Goal: Transaction & Acquisition: Book appointment/travel/reservation

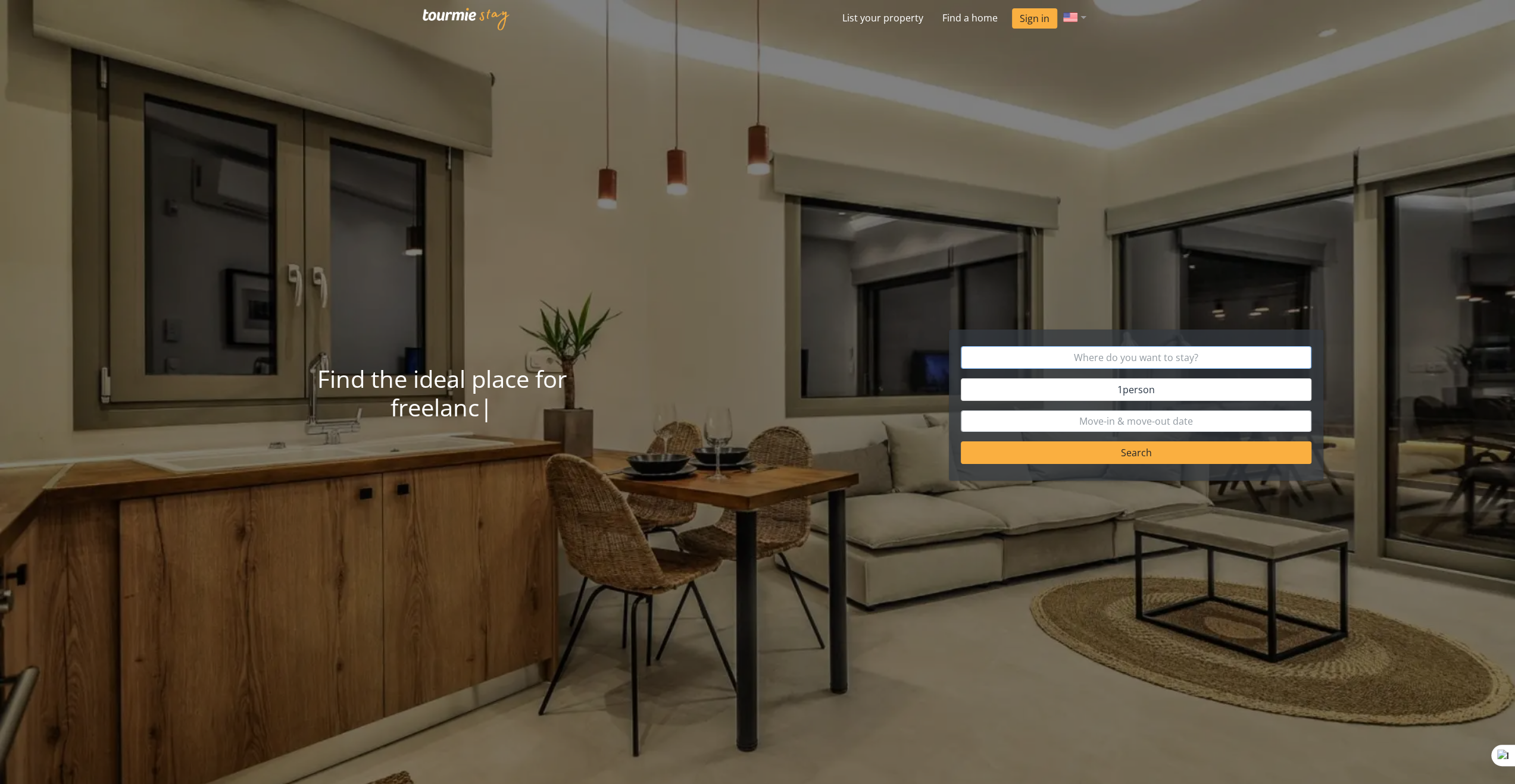
click at [1144, 358] on input "text" at bounding box center [1137, 357] width 351 height 22
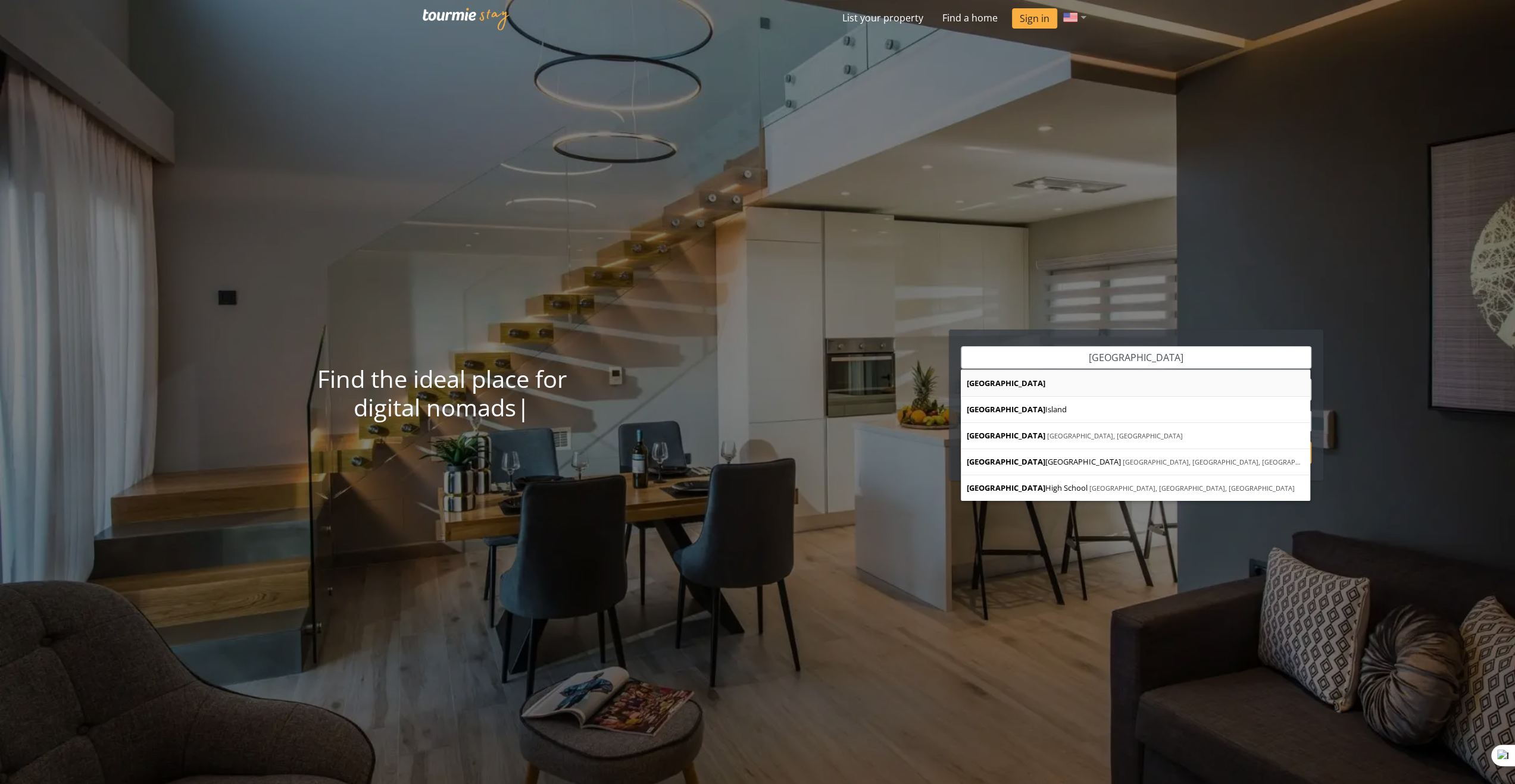
type input "[GEOGRAPHIC_DATA]"
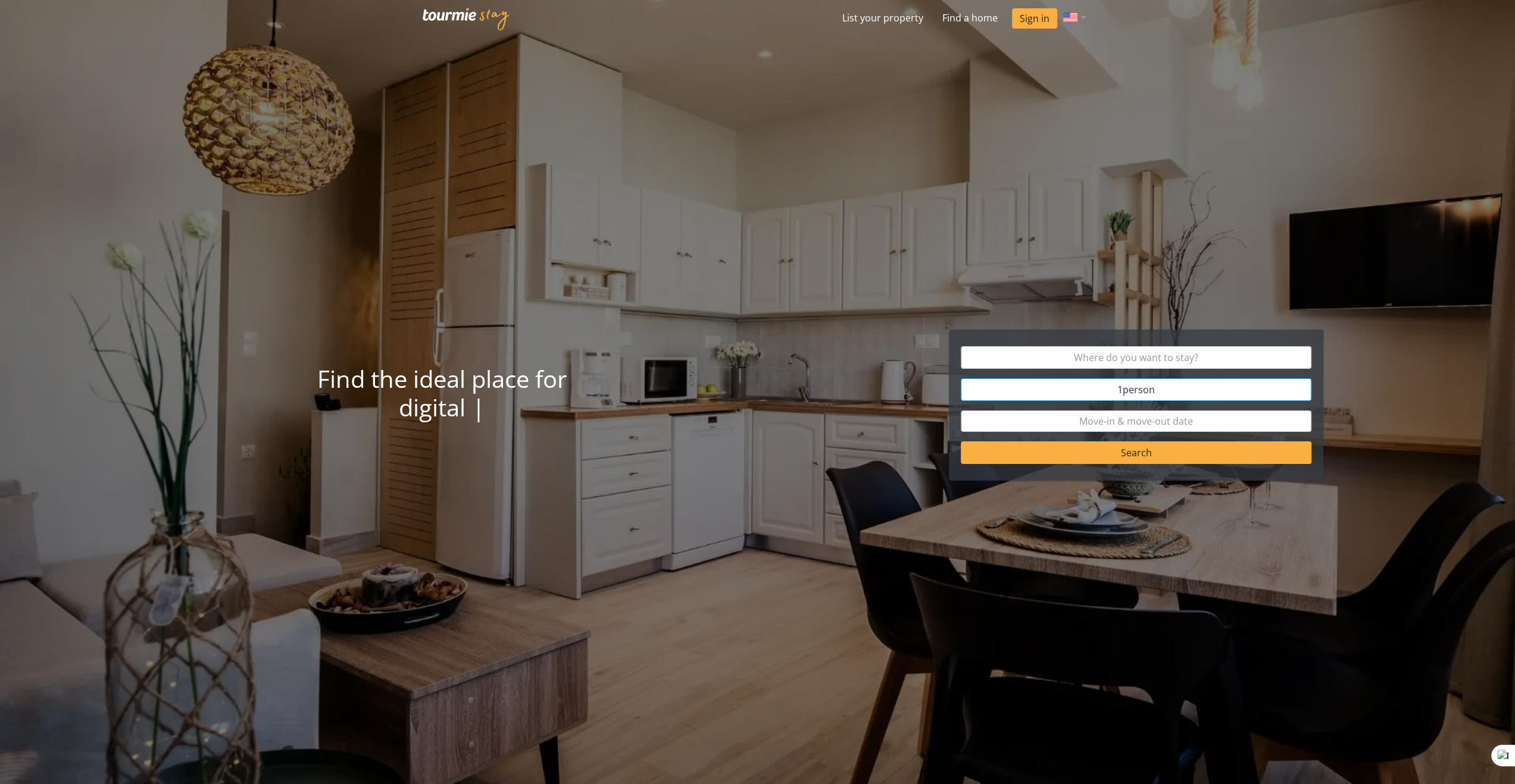
click at [1146, 390] on span "person" at bounding box center [1138, 390] width 32 height 13
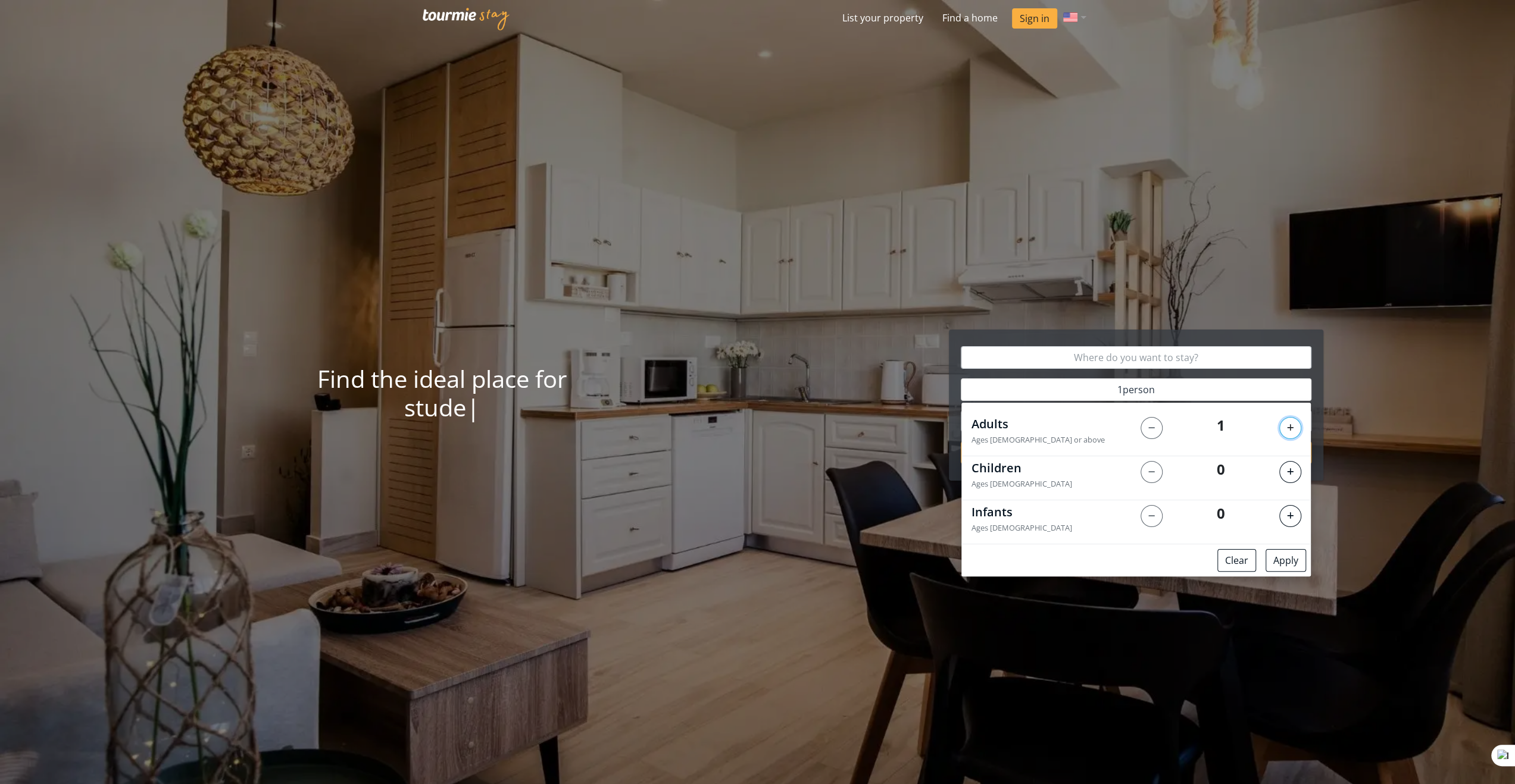
click at [1288, 423] on button at bounding box center [1291, 428] width 22 height 22
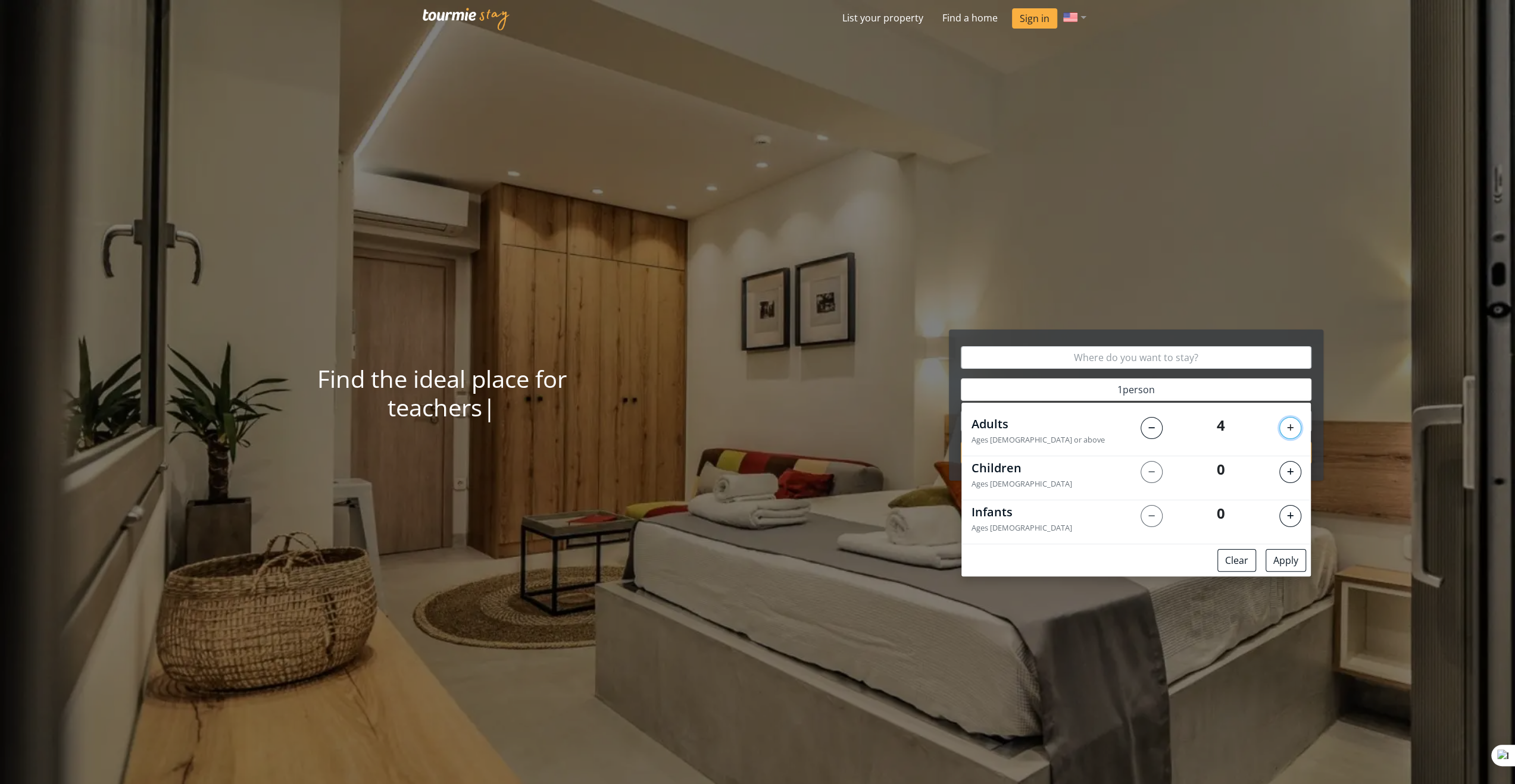
click at [1288, 423] on button at bounding box center [1291, 428] width 22 height 22
click at [1298, 563] on button "Apply" at bounding box center [1286, 560] width 40 height 22
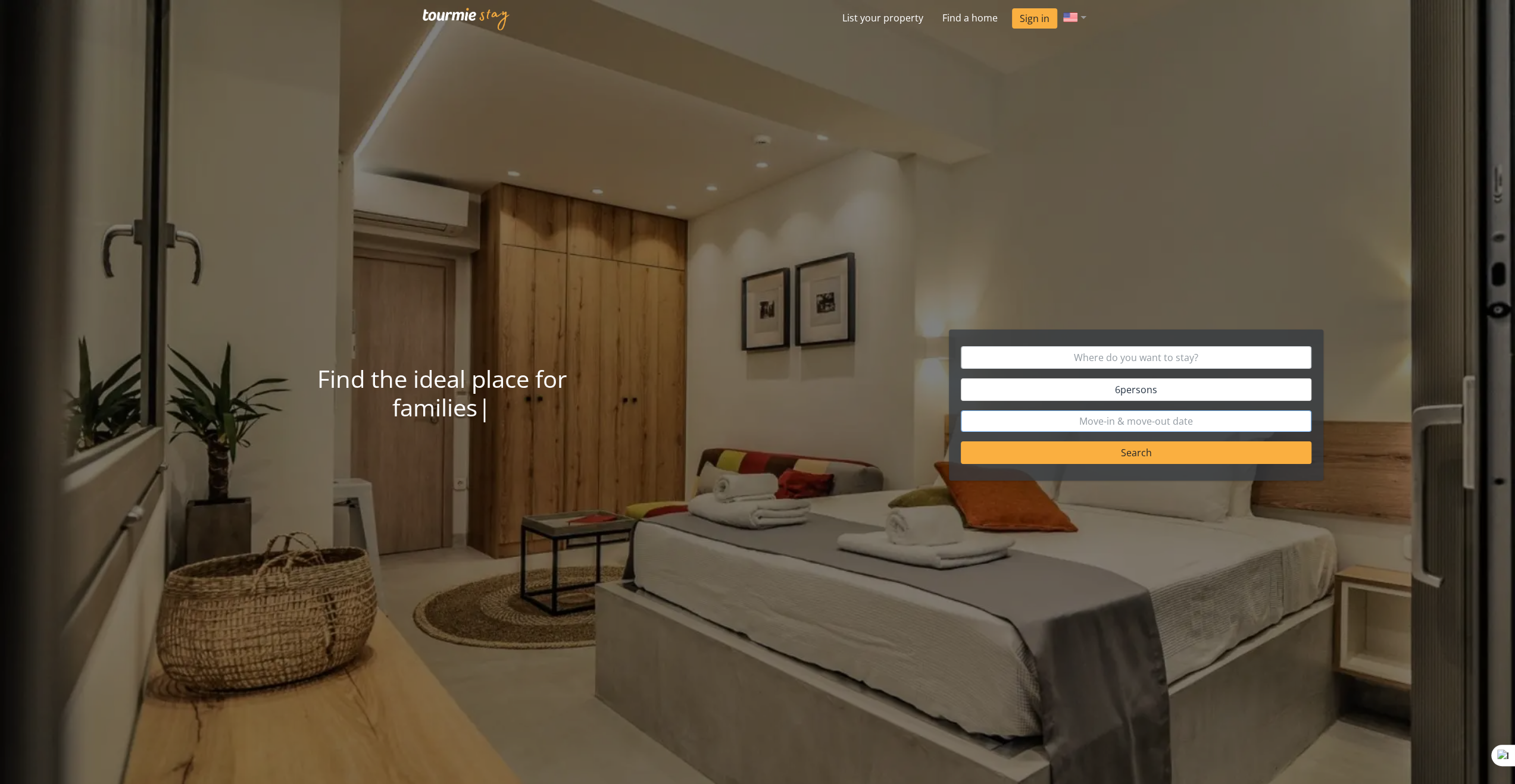
click at [1197, 423] on input "text" at bounding box center [1137, 421] width 351 height 22
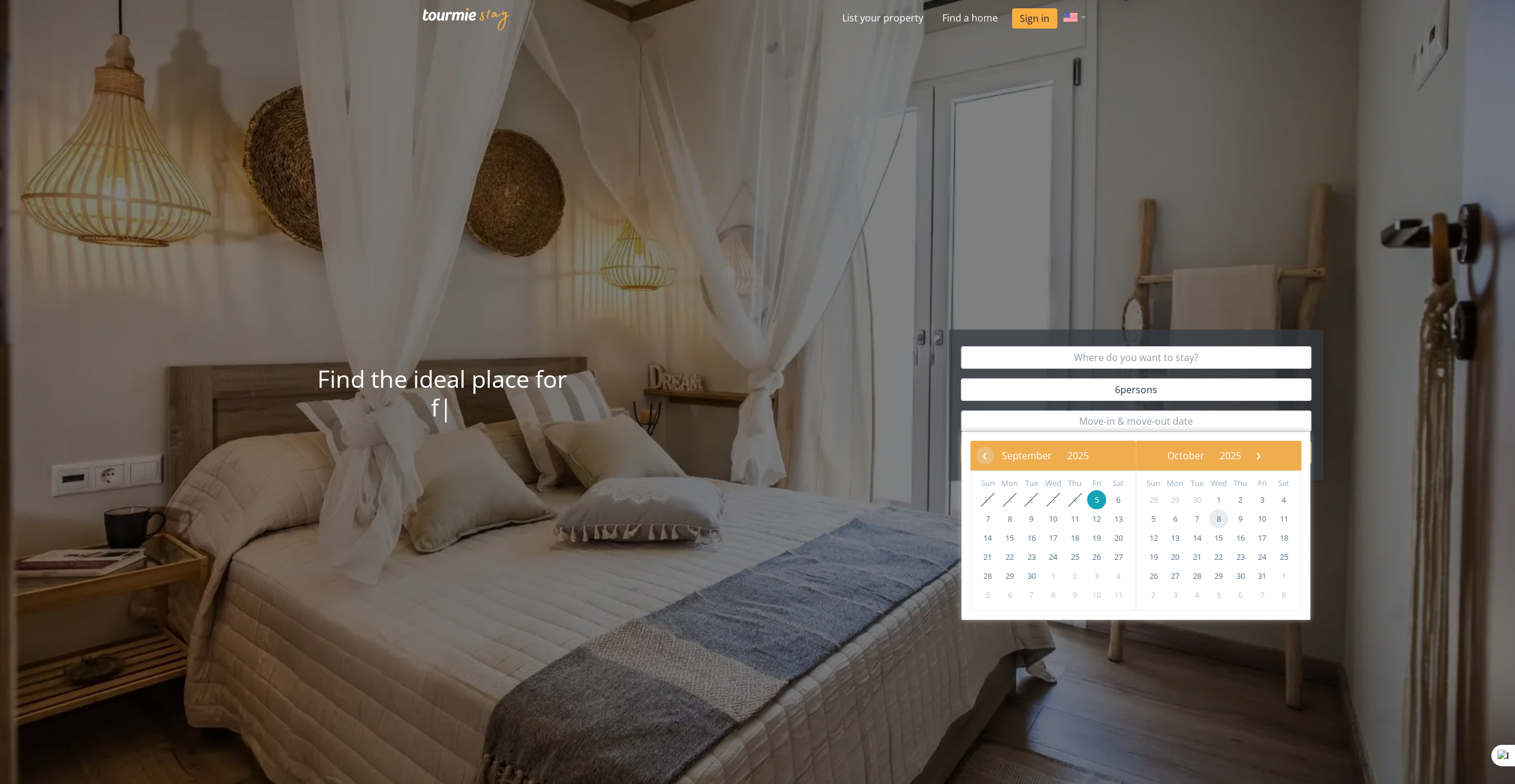
click at [1221, 522] on span "8" at bounding box center [1218, 519] width 19 height 19
click at [1056, 537] on span "15" at bounding box center [1053, 538] width 19 height 19
type input "[DATE] - [DATE]"
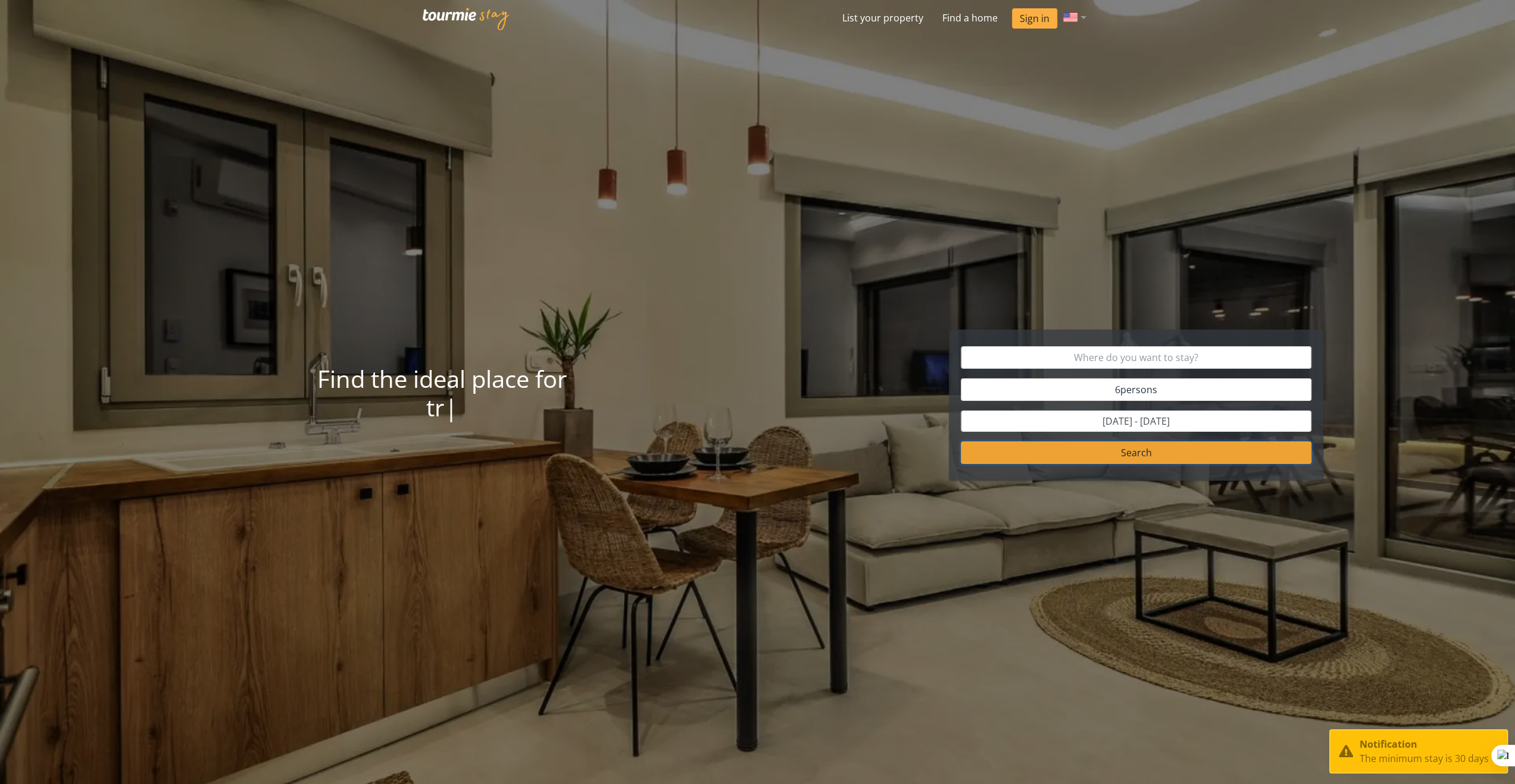
click at [1136, 461] on button "Search" at bounding box center [1137, 453] width 351 height 22
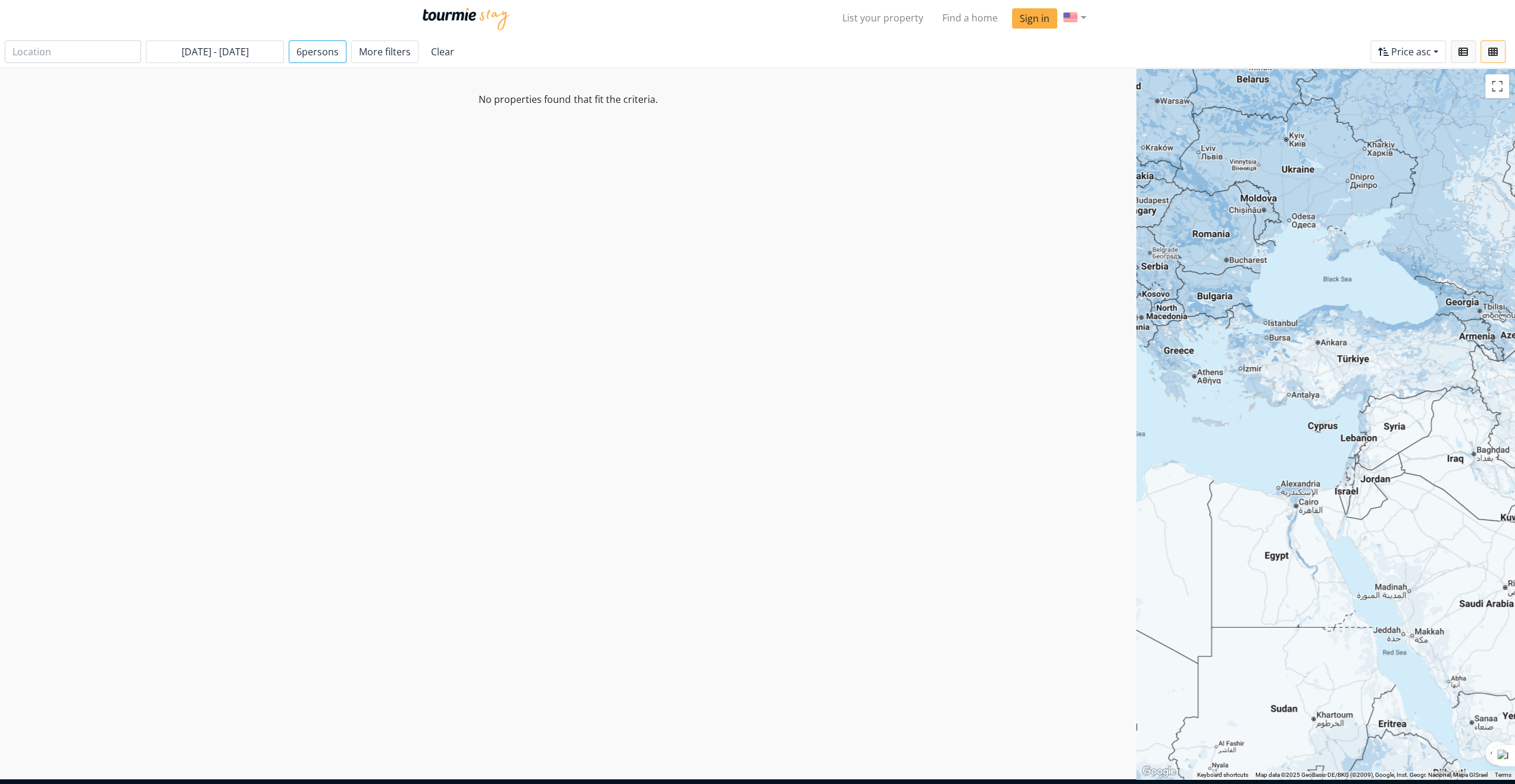
click at [309, 48] on span "persons" at bounding box center [320, 52] width 37 height 13
click at [405, 91] on icon at bounding box center [408, 94] width 7 height 7
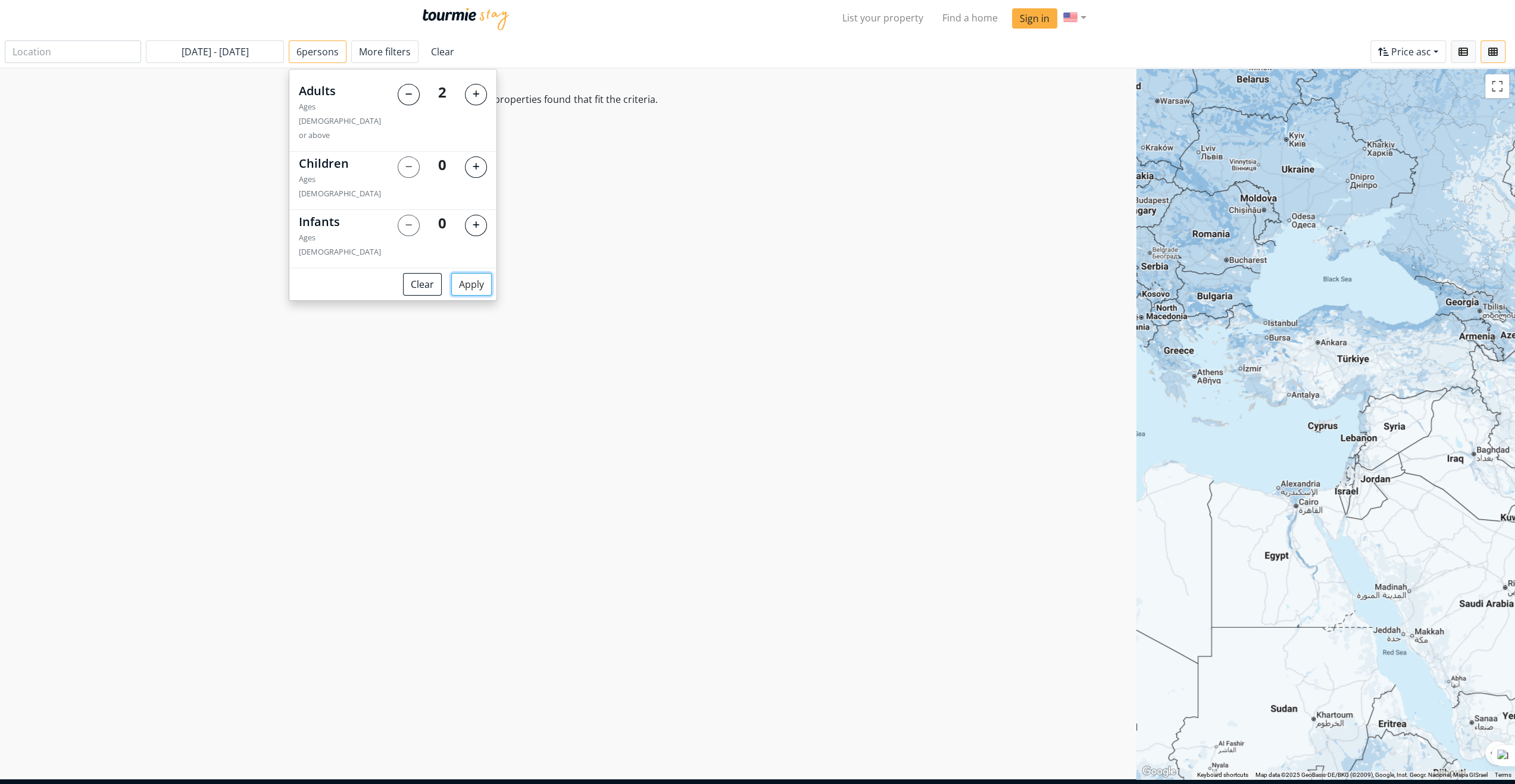
click at [471, 273] on button "Apply" at bounding box center [471, 285] width 40 height 22
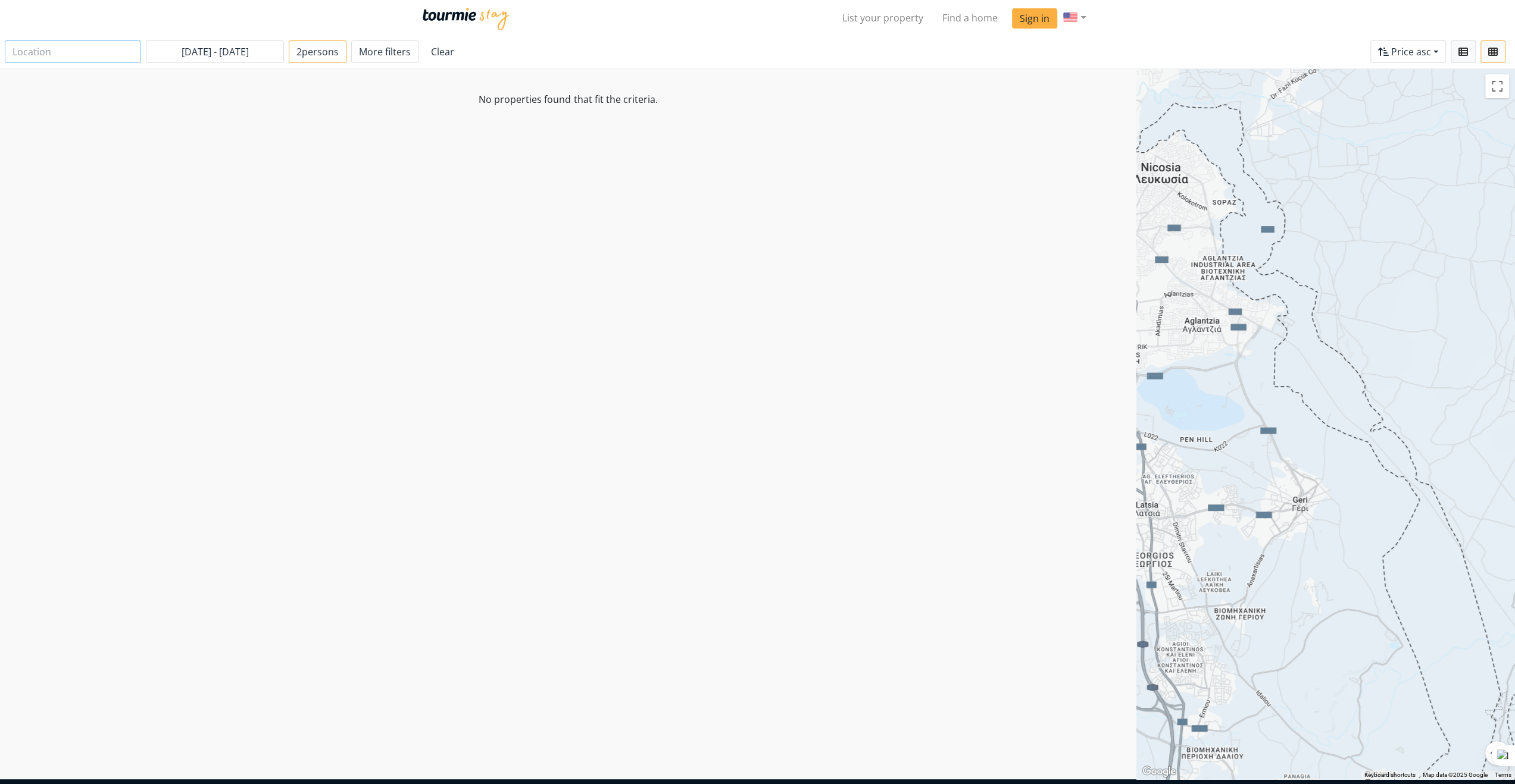
click at [56, 54] on input "text" at bounding box center [72, 51] width 136 height 22
type input "Paphos"
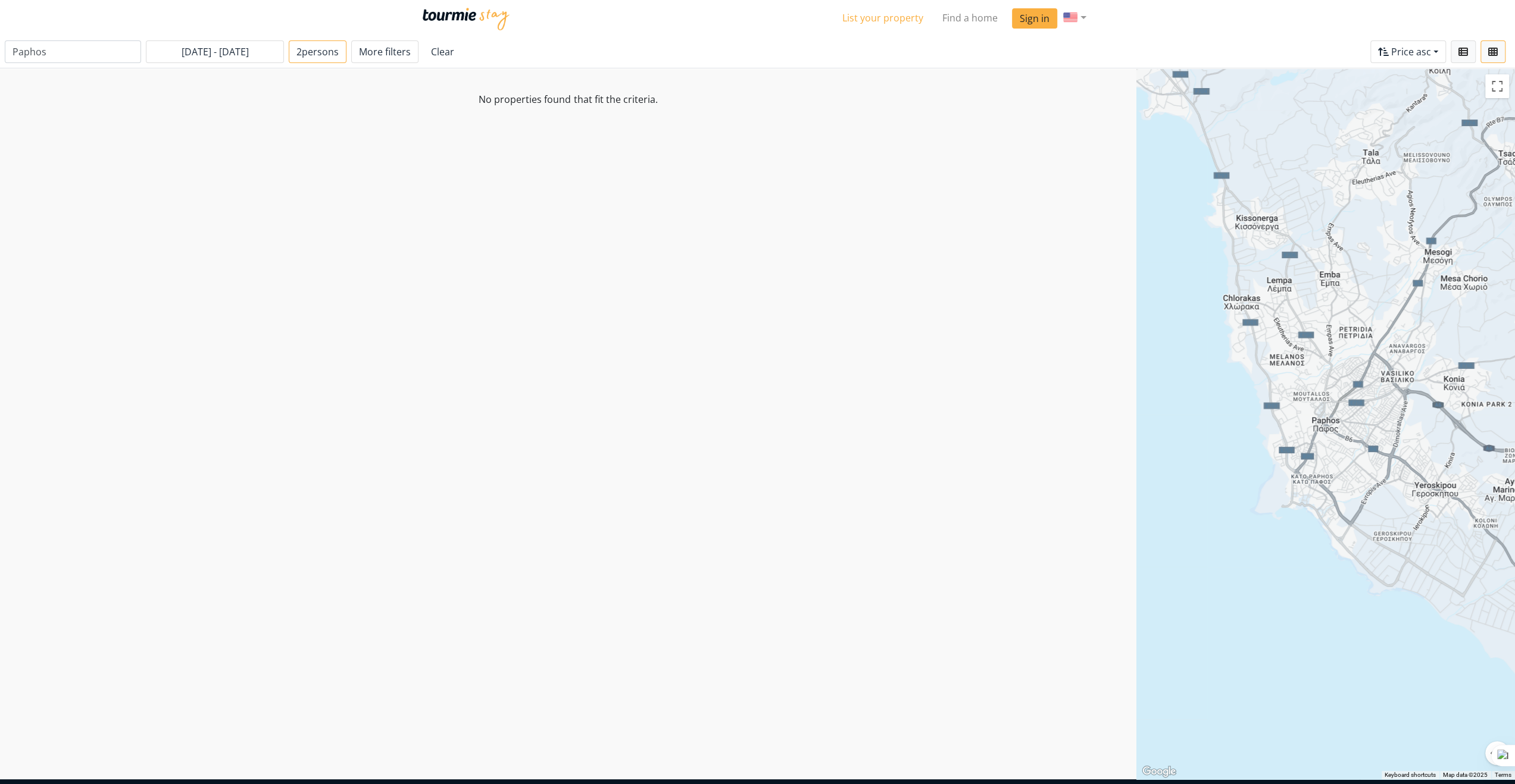
click at [877, 19] on link "List your property" at bounding box center [882, 18] width 100 height 24
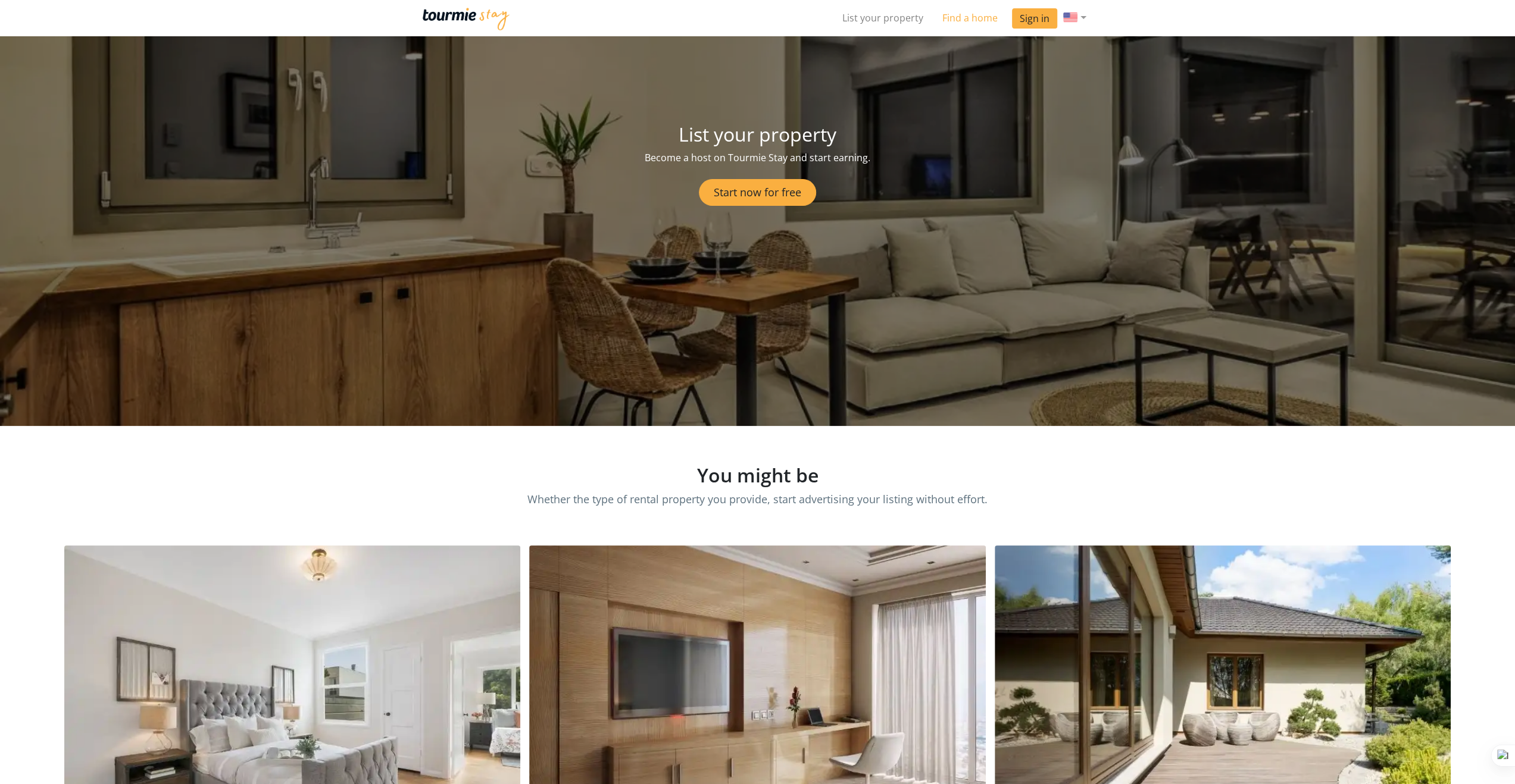
click at [965, 16] on link "Find a home" at bounding box center [970, 18] width 74 height 24
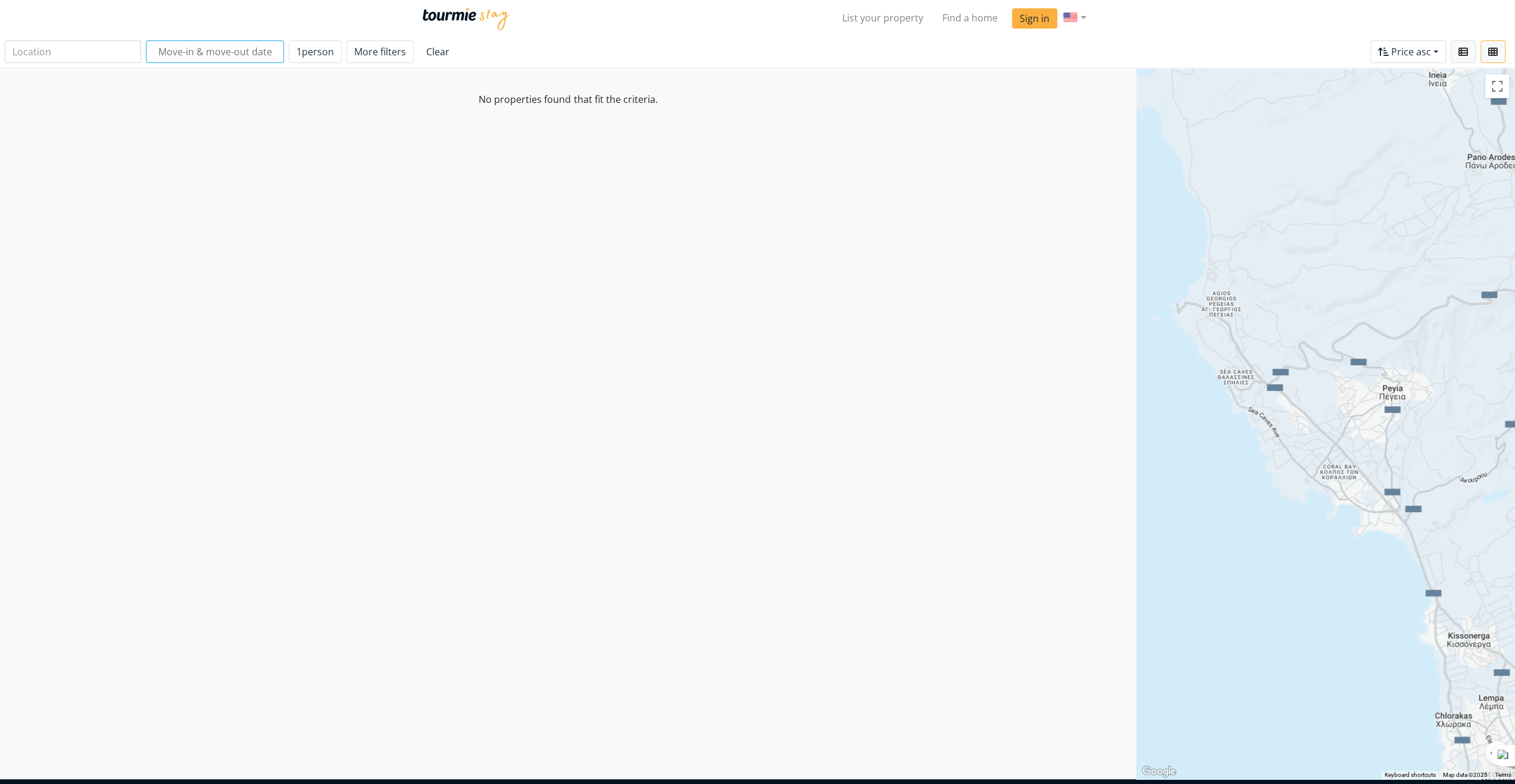
click at [215, 49] on input "text" at bounding box center [215, 51] width 138 height 22
click at [337, 86] on span "›" at bounding box center [328, 86] width 18 height 18
click at [285, 148] on span "5" at bounding box center [288, 150] width 19 height 19
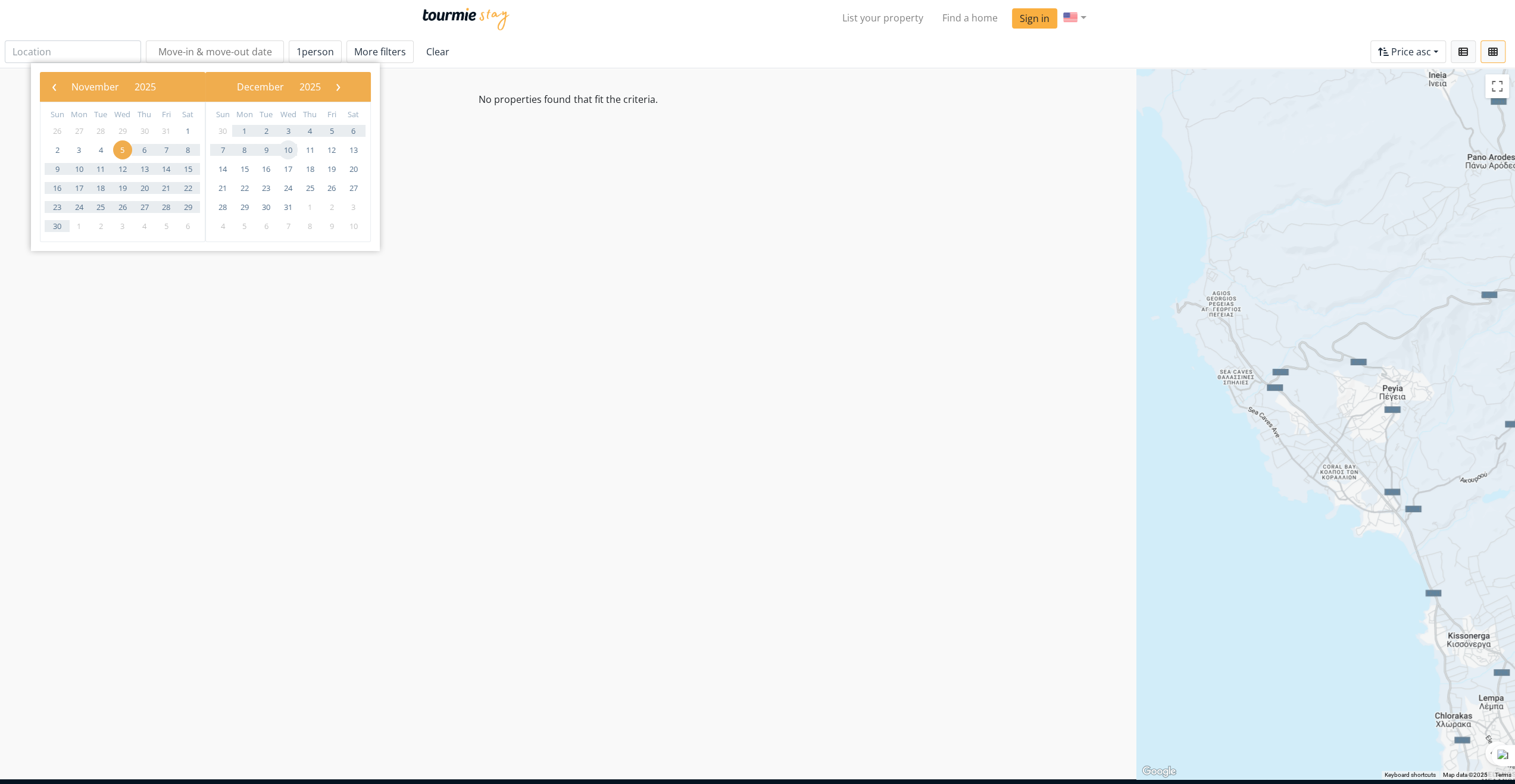
click at [285, 148] on span "10" at bounding box center [288, 150] width 19 height 19
type input "[DATE] - [DATE]"
